Goal: Find specific page/section: Locate a particular part of the current website

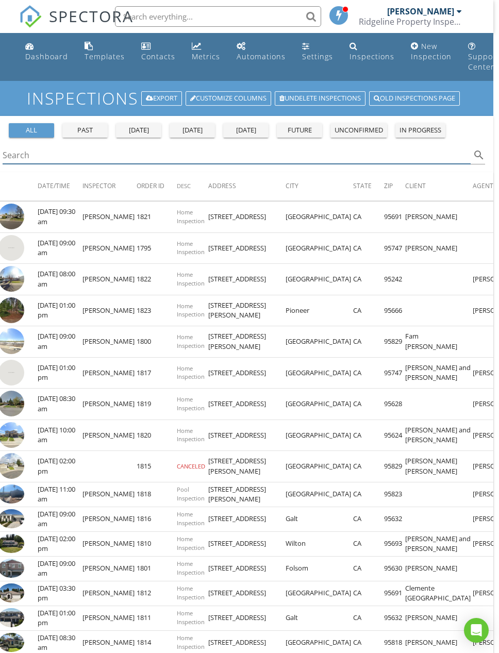
click at [366, 152] on input "Search" at bounding box center [237, 155] width 468 height 17
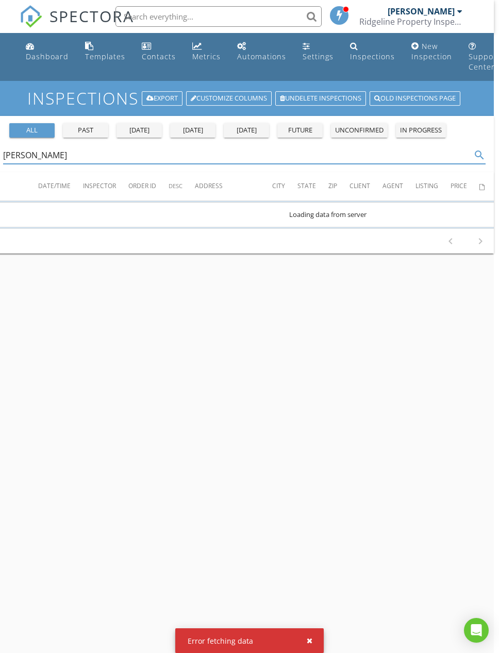
type input "Kim smith"
click at [66, 162] on input "Kim smith" at bounding box center [237, 155] width 468 height 17
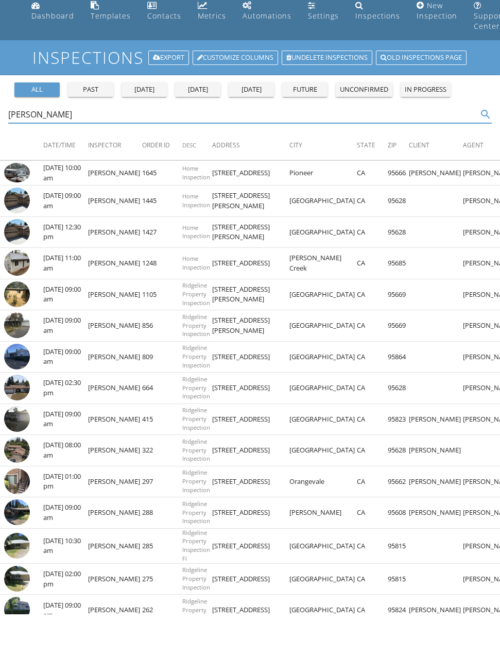
type input "Kim smith"
click at [21, 415] on img at bounding box center [17, 428] width 26 height 26
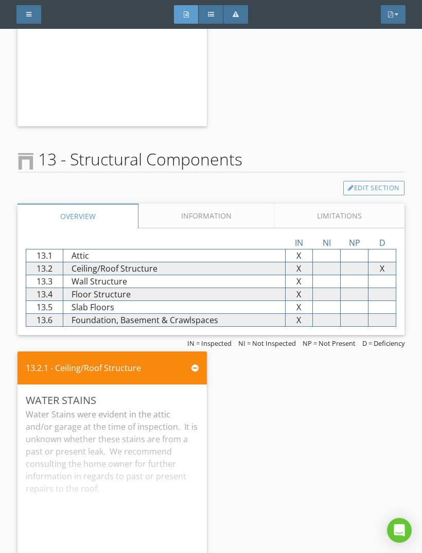
scroll to position [14893, 0]
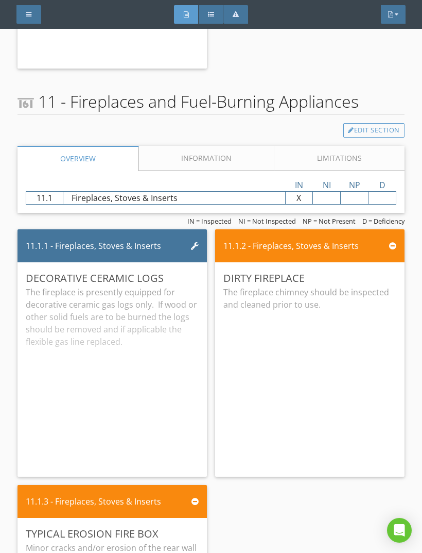
click at [28, 15] on div at bounding box center [28, 14] width 5 height 6
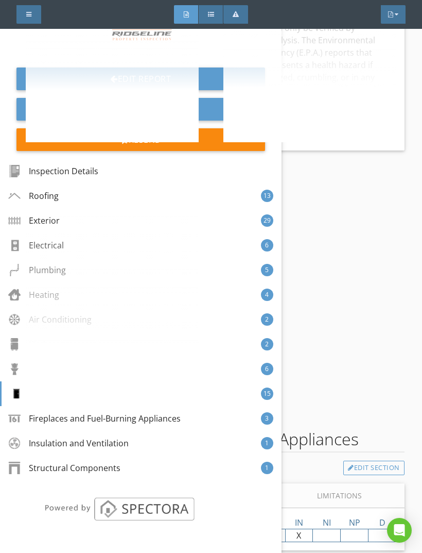
scroll to position [13426, 0]
click at [19, 220] on div at bounding box center [14, 220] width 12 height 12
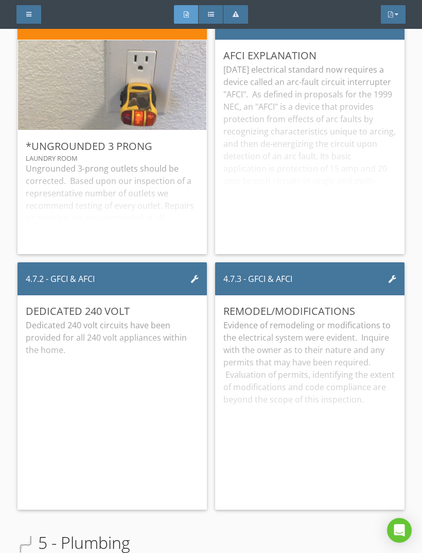
scroll to position [2790, 0]
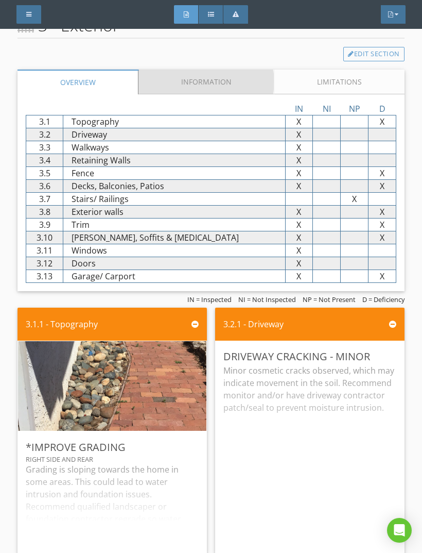
click at [206, 70] on link "Information" at bounding box center [207, 82] width 136 height 25
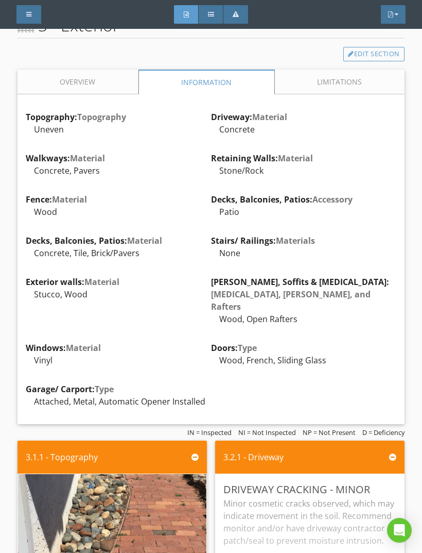
click at [23, 10] on div at bounding box center [28, 14] width 25 height 19
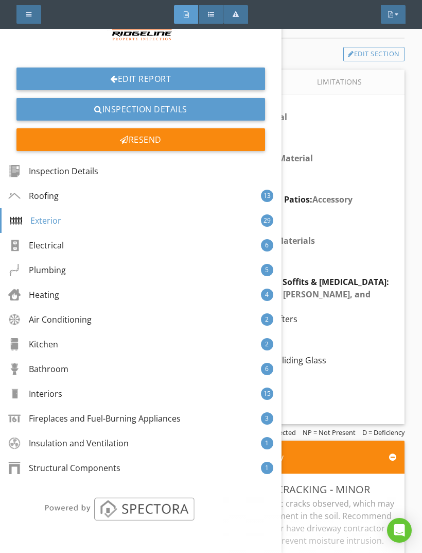
click at [68, 444] on div "Insulation and Ventilation" at bounding box center [68, 443] width 121 height 12
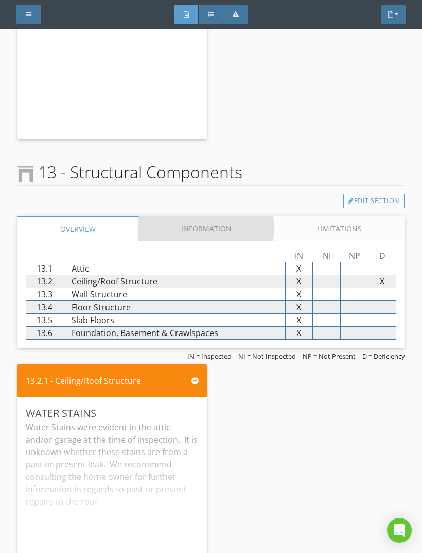
click at [212, 216] on link "Information" at bounding box center [207, 228] width 136 height 25
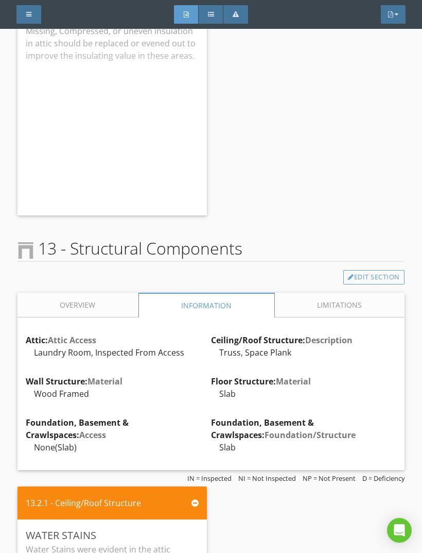
scroll to position [14941, 0]
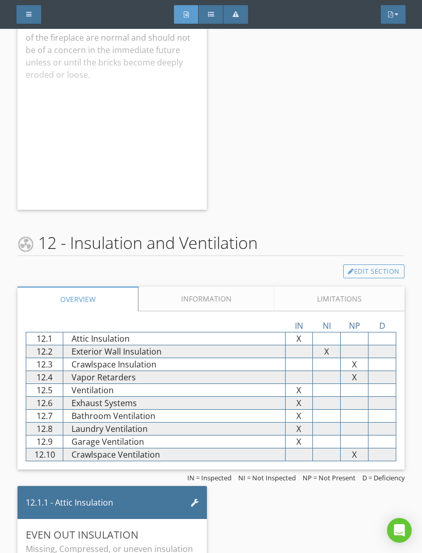
click at [220, 286] on link "Information" at bounding box center [207, 298] width 136 height 25
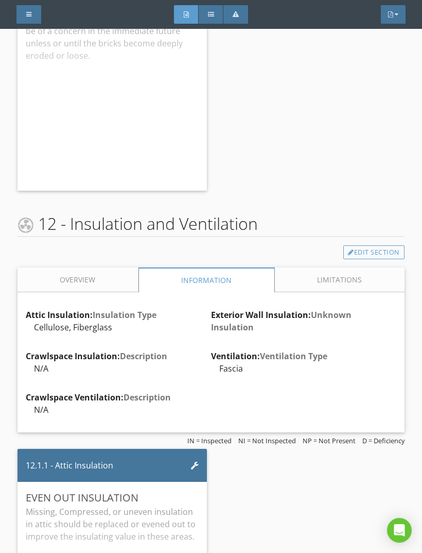
scroll to position [14438, 0]
click at [25, 21] on div at bounding box center [28, 14] width 25 height 19
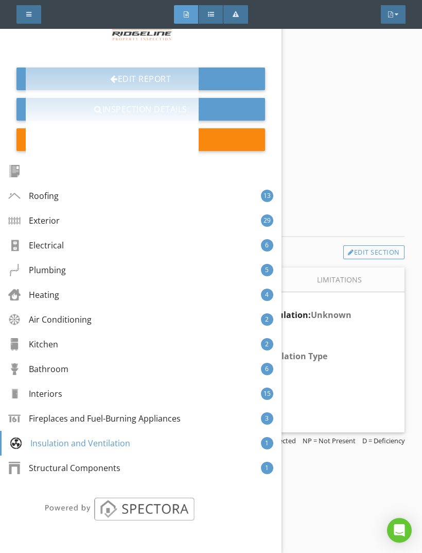
click at [57, 223] on div "Exterior" at bounding box center [34, 220] width 52 height 12
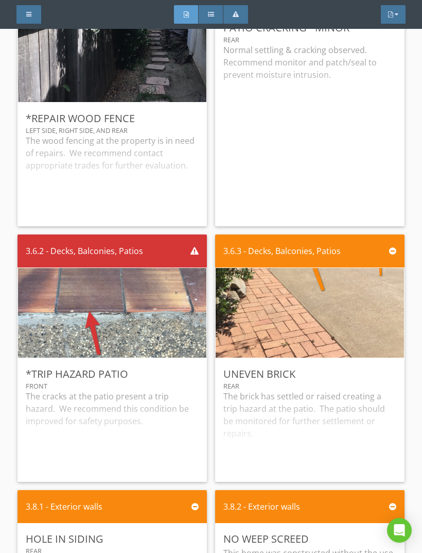
scroll to position [3763, 0]
click at [27, 21] on div at bounding box center [28, 14] width 25 height 19
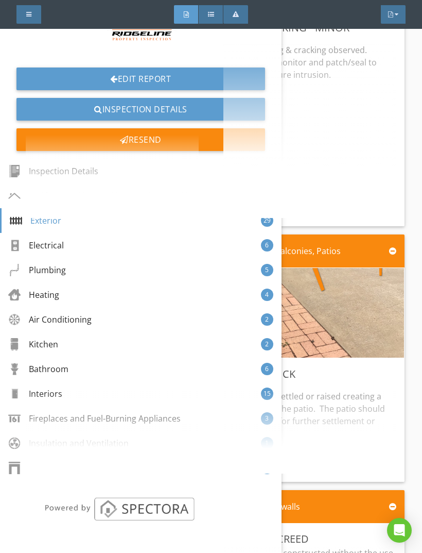
click at [46, 272] on div "Plumbing" at bounding box center [37, 270] width 58 height 12
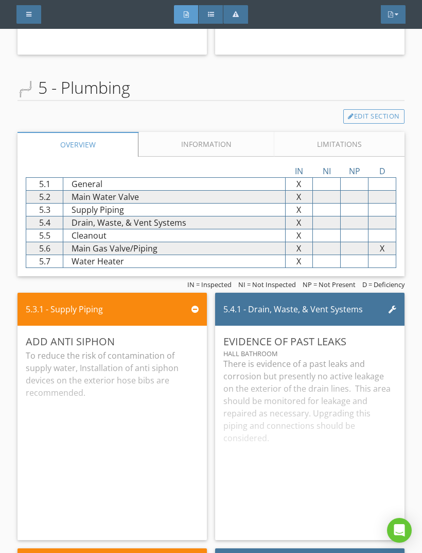
scroll to position [8046, 0]
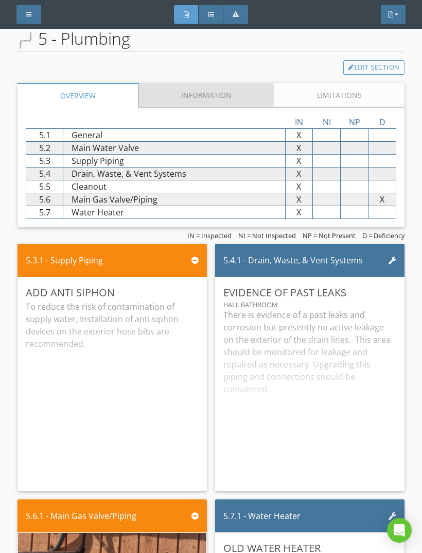
click at [210, 83] on link "Information" at bounding box center [207, 95] width 136 height 25
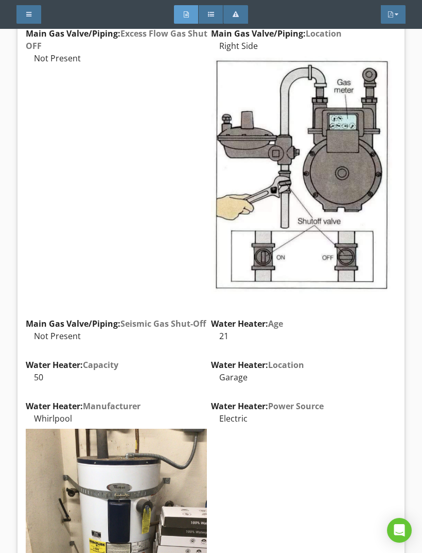
scroll to position [8298, 0]
click at [38, 17] on div at bounding box center [28, 14] width 25 height 19
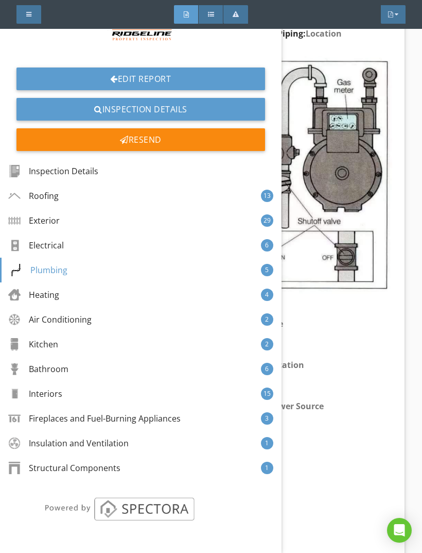
click at [57, 246] on div "Electrical" at bounding box center [36, 245] width 56 height 12
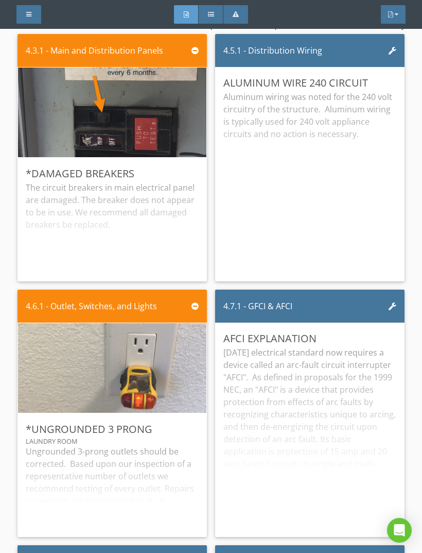
scroll to position [7050, 0]
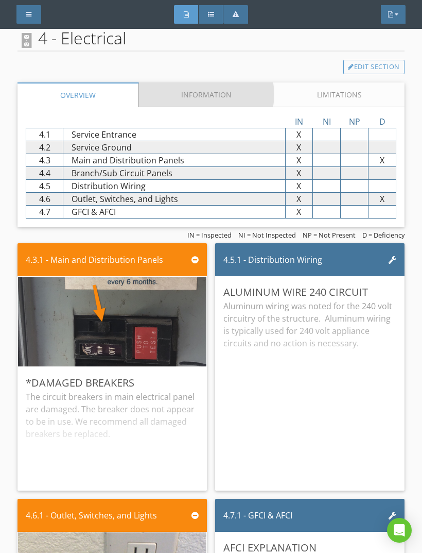
click at [221, 82] on link "Information" at bounding box center [207, 94] width 136 height 25
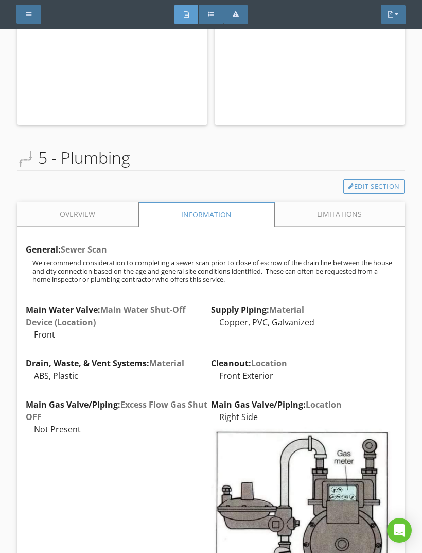
scroll to position [8043, 0]
click at [35, 13] on div at bounding box center [28, 14] width 25 height 19
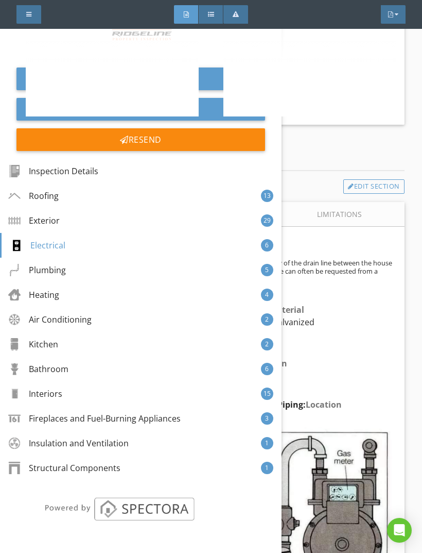
click at [56, 345] on div "Kitchen" at bounding box center [33, 344] width 50 height 12
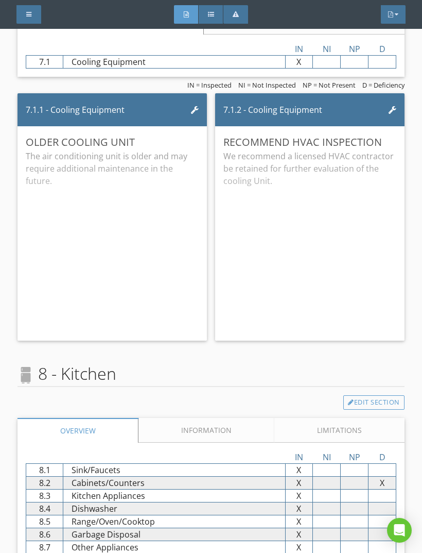
scroll to position [10999, 0]
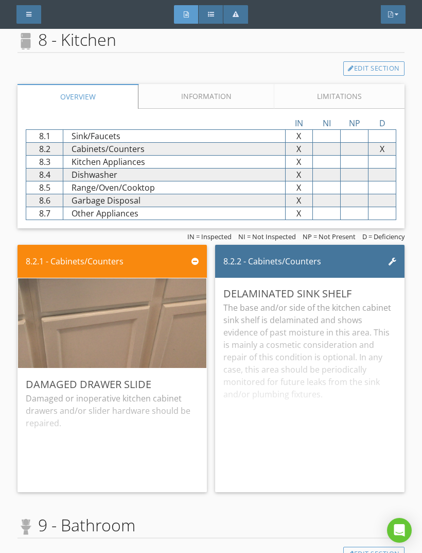
click at [198, 84] on link "Information" at bounding box center [207, 96] width 136 height 25
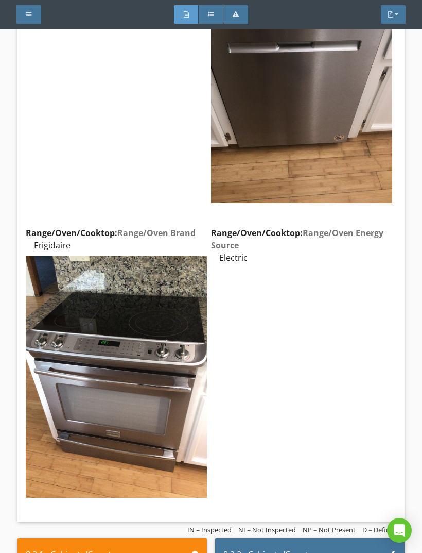
scroll to position [11193, 0]
